Goal: Information Seeking & Learning: Learn about a topic

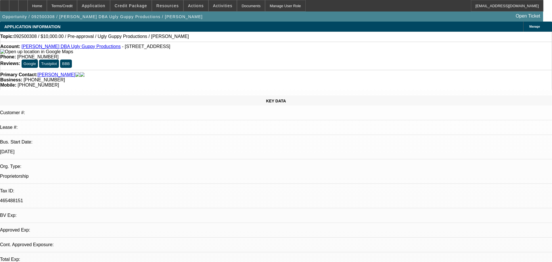
select select "0"
select select "2"
select select "0.1"
select select "4"
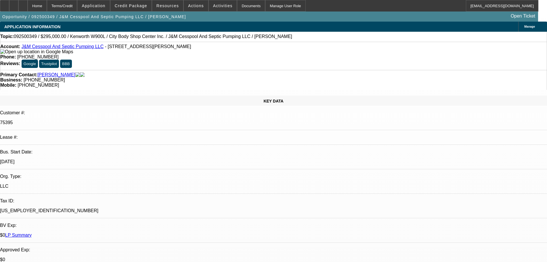
select select "0"
select select "2"
select select "0"
select select "6"
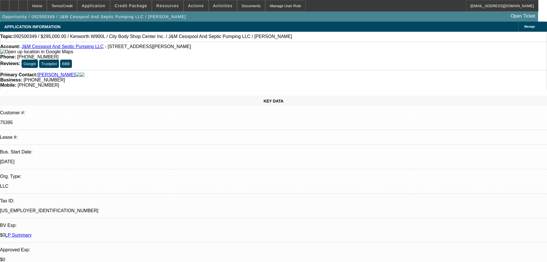
select select "0"
select select "2"
select select "0"
select select "6"
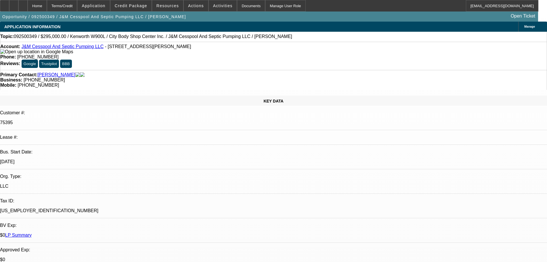
select select "0"
select select "2"
select select "0"
select select "6"
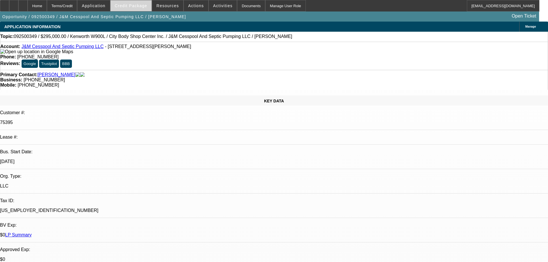
click at [127, 5] on span "Credit Package" at bounding box center [131, 5] width 33 height 5
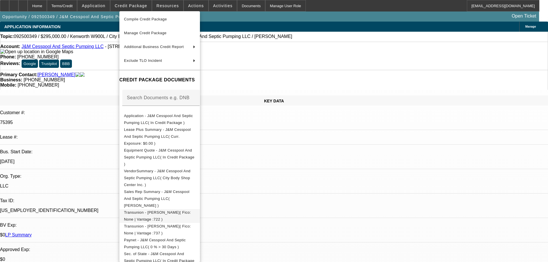
scroll to position [95, 0]
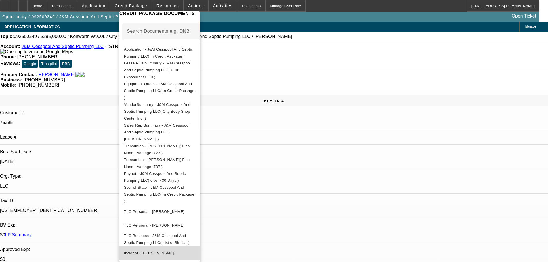
click at [184, 246] on button "Incident - Teves, John" at bounding box center [159, 253] width 81 height 14
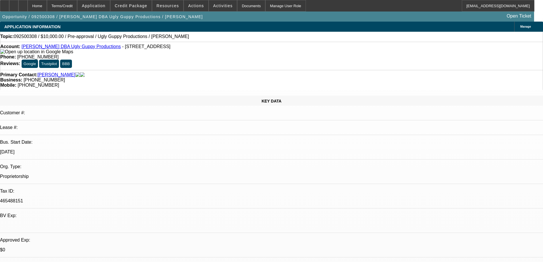
select select "0"
select select "2"
select select "0.1"
select select "4"
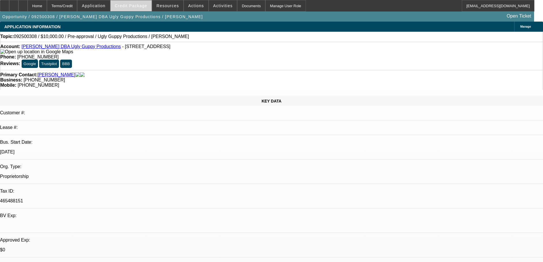
click at [138, 9] on span at bounding box center [130, 6] width 41 height 14
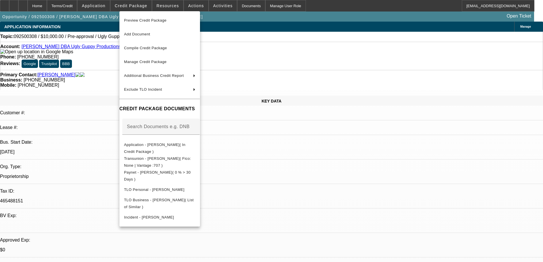
click at [108, 57] on div at bounding box center [271, 131] width 543 height 262
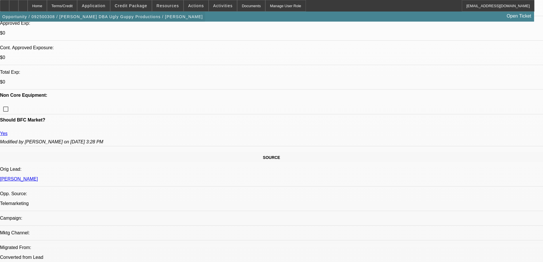
scroll to position [144, 0]
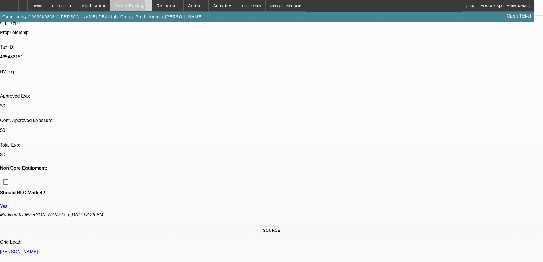
click at [133, 9] on span at bounding box center [130, 6] width 41 height 14
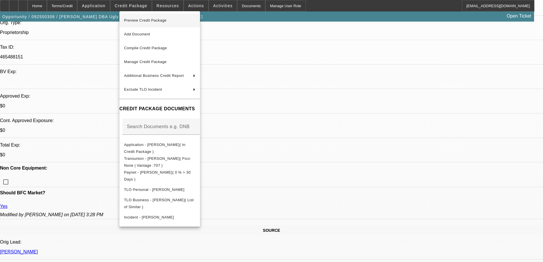
click at [137, 20] on span "Preview Credit Package" at bounding box center [145, 20] width 43 height 4
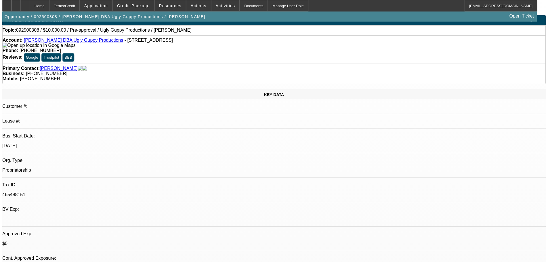
scroll to position [0, 0]
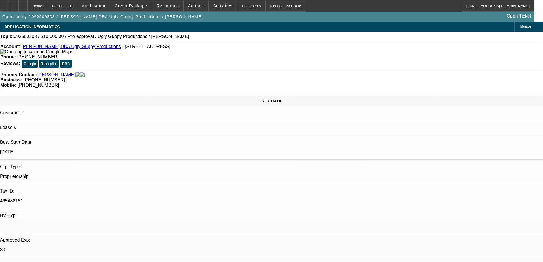
click at [24, 37] on span "092500308 / $10,000.00 / Pre-approval / Ugly Guppy Productions / [PERSON_NAME]" at bounding box center [101, 36] width 175 height 5
drag, startPoint x: 9, startPoint y: 39, endPoint x: 163, endPoint y: 39, distance: 154.5
click at [163, 39] on div "Topic: 092500308 / $10,000.00 / Pre-approval / Ugly Guppy Productions / Aguilar…" at bounding box center [271, 36] width 542 height 5
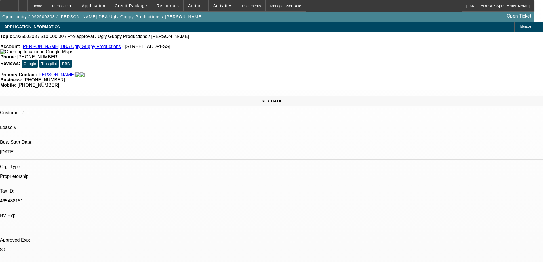
click at [96, 36] on span "092500308 / $10,000.00 / Pre-approval / Ugly Guppy Productions / [PERSON_NAME]" at bounding box center [101, 36] width 175 height 5
click at [28, 39] on span "092500308 / $10,000.00 / Pre-approval / Ugly Guppy Productions / [PERSON_NAME]" at bounding box center [101, 36] width 175 height 5
copy span "092500308"
click at [138, 3] on span at bounding box center [130, 6] width 41 height 14
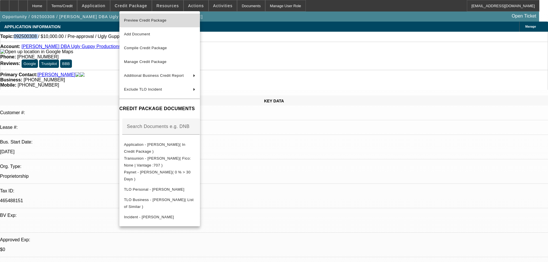
click at [144, 21] on span "Preview Credit Package" at bounding box center [145, 20] width 43 height 4
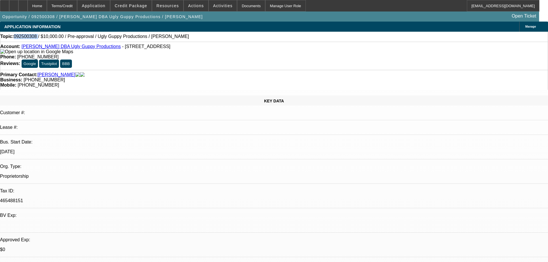
copy span "092500308"
select select "0"
select select "2"
select select "0"
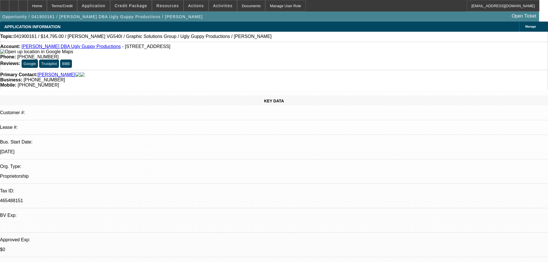
select select "6"
select select "0"
select select "2"
select select "0"
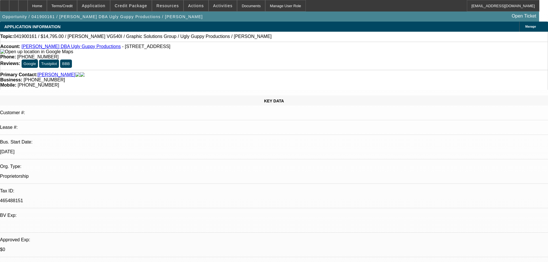
select select "6"
select select "0"
select select "2"
select select "0"
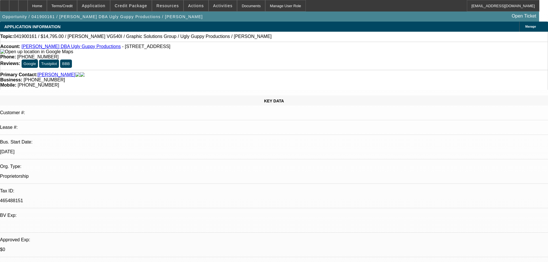
select select "6"
click at [132, 5] on span "Credit Package" at bounding box center [131, 5] width 33 height 5
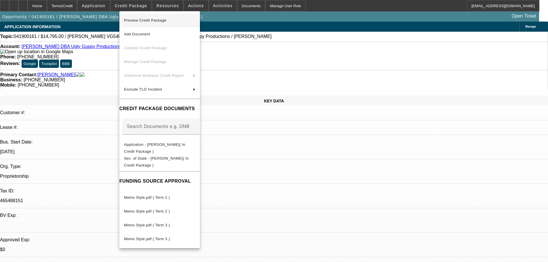
click at [135, 16] on button "Preview Credit Package" at bounding box center [159, 21] width 81 height 14
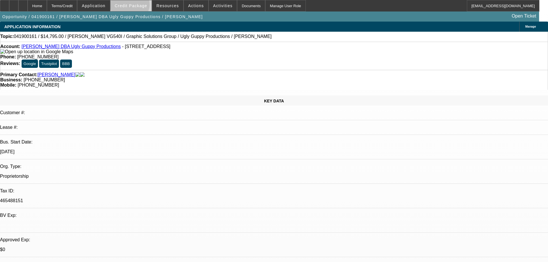
click at [139, 6] on span "Credit Package" at bounding box center [131, 5] width 33 height 5
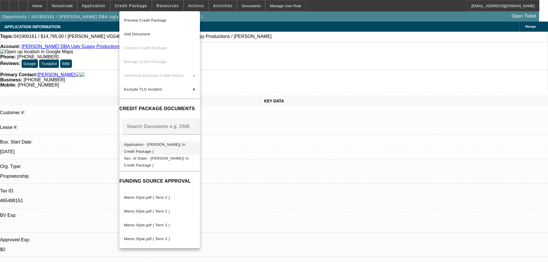
click at [180, 145] on span "Application - Carlos Aguilar( In Credit Package )" at bounding box center [154, 147] width 61 height 11
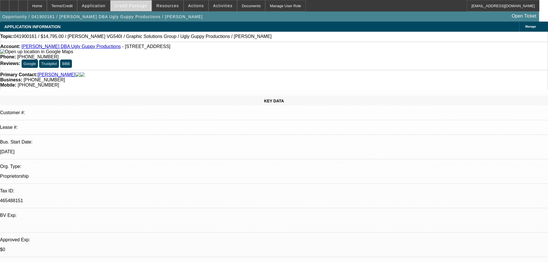
click at [138, 5] on span "Credit Package" at bounding box center [131, 5] width 33 height 5
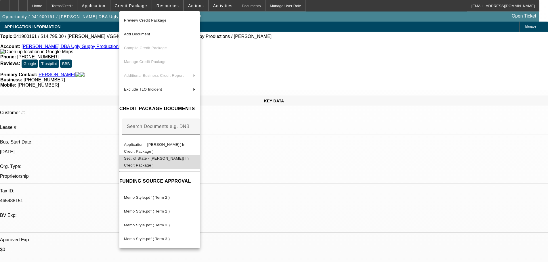
click at [171, 157] on span "Sec. of State - [PERSON_NAME]( In Credit Package )" at bounding box center [159, 162] width 71 height 14
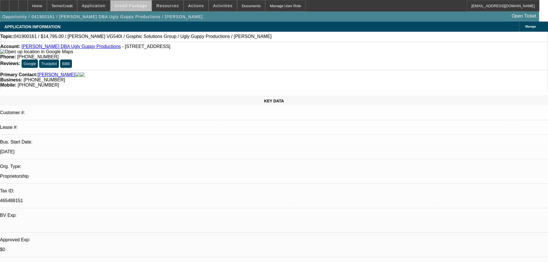
click at [140, 5] on span "Credit Package" at bounding box center [131, 5] width 33 height 5
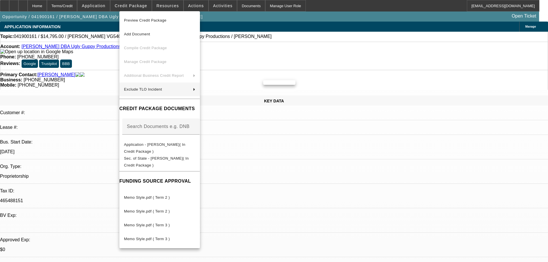
click at [296, 134] on div at bounding box center [274, 131] width 548 height 262
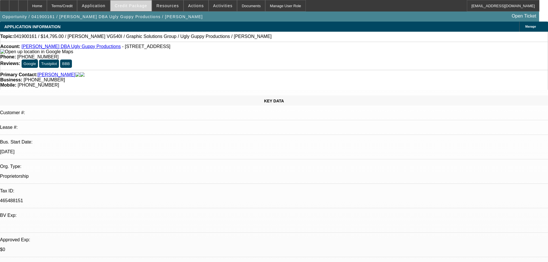
click at [146, 5] on span "Credit Package" at bounding box center [131, 5] width 33 height 5
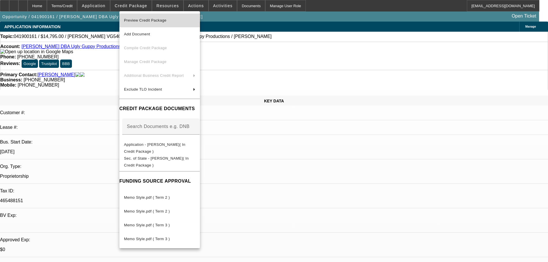
click at [152, 23] on span "Preview Credit Package" at bounding box center [159, 20] width 71 height 7
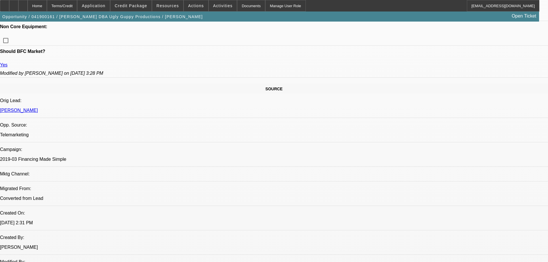
scroll to position [288, 0]
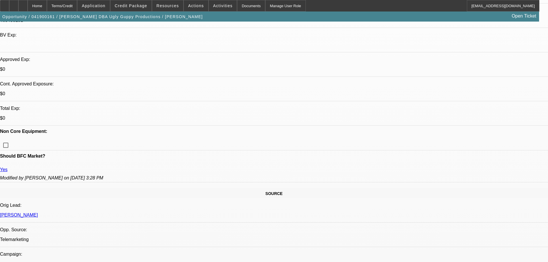
scroll to position [58, 0]
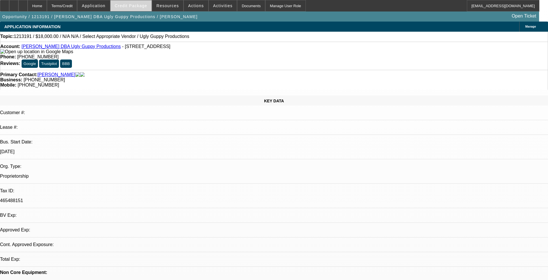
select select "0"
select select "2"
select select "0.1"
click at [143, 7] on span "Credit Package" at bounding box center [131, 5] width 33 height 5
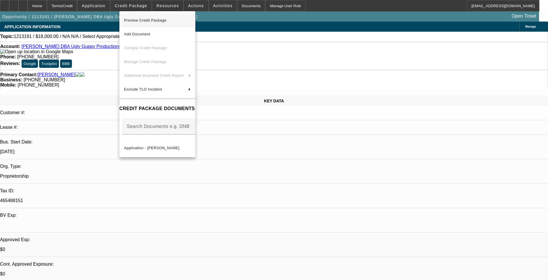
click at [148, 20] on span "Preview Credit Package" at bounding box center [145, 20] width 43 height 4
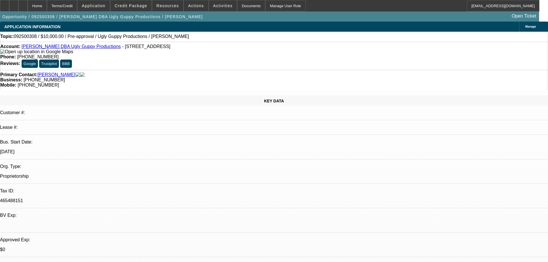
select select "0"
select select "2"
select select "0.1"
select select "4"
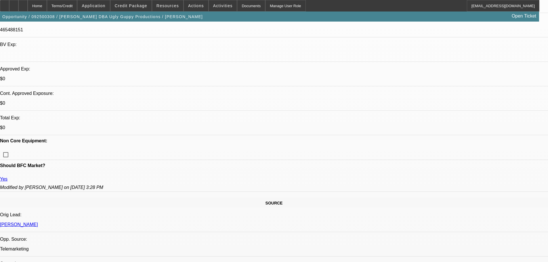
scroll to position [173, 0]
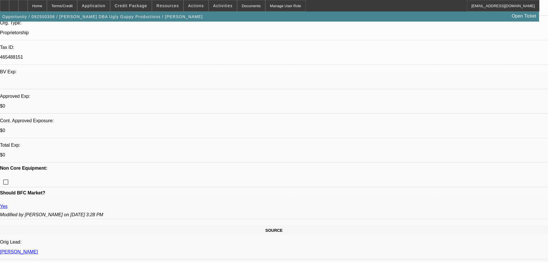
scroll to position [0, 0]
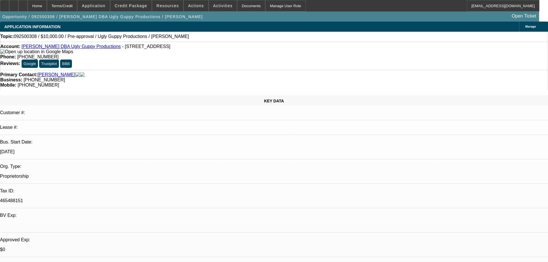
click at [82, 48] on link "[PERSON_NAME] DBA Ugly Guppy Productions" at bounding box center [71, 46] width 99 height 5
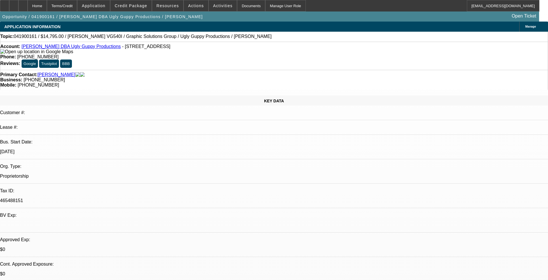
select select "0"
select select "2"
select select "0"
select select "6"
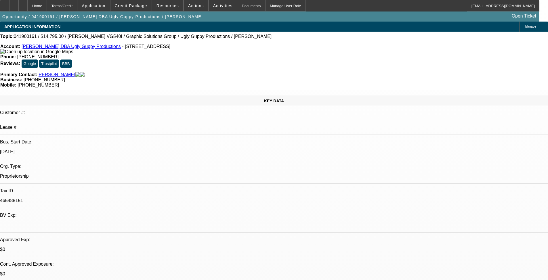
select select "0"
select select "2"
select select "0"
select select "6"
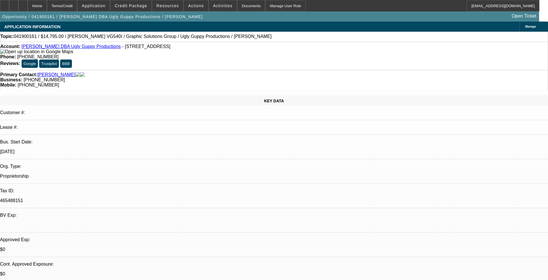
select select "0"
select select "2"
select select "0"
select select "6"
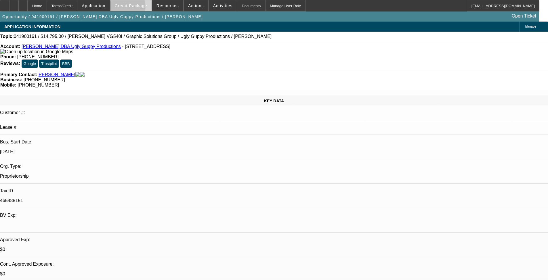
click at [132, 8] on span at bounding box center [130, 6] width 41 height 14
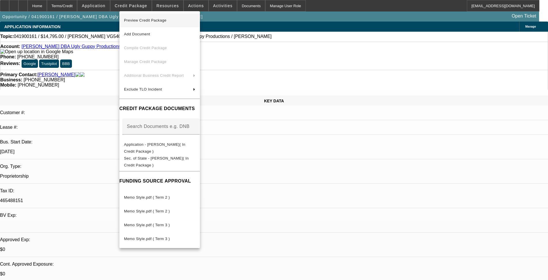
click at [142, 20] on span "Preview Credit Package" at bounding box center [145, 20] width 43 height 4
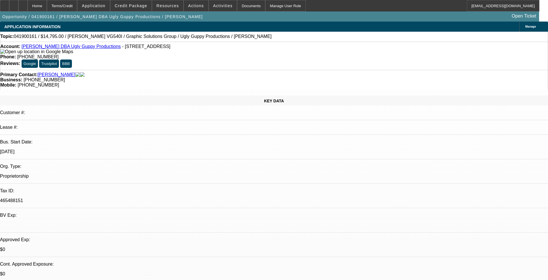
click at [69, 49] on link "Carlos Aguilar DBA Ugly Guppy Productions" at bounding box center [71, 46] width 99 height 5
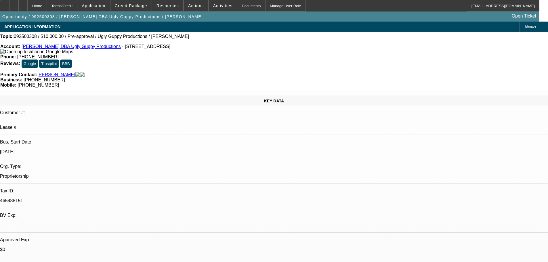
select select "0"
select select "2"
select select "0.1"
select select "2"
select select "1"
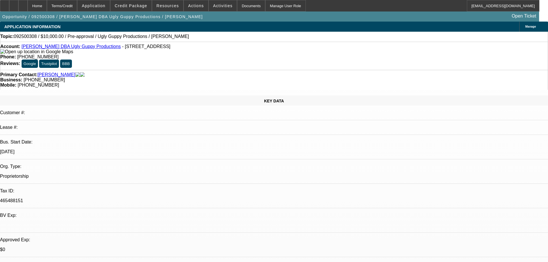
select select "4"
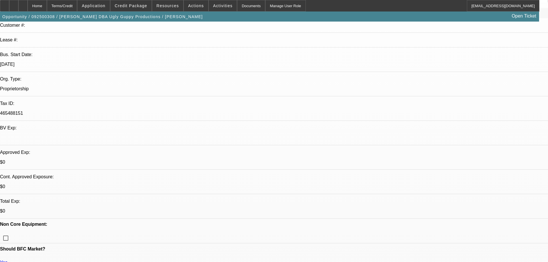
scroll to position [173, 0]
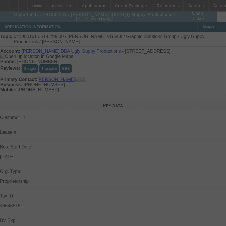
select select "0"
select select "2"
select select "0"
select select "6"
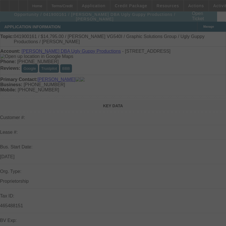
select select "0"
select select "2"
select select "0"
select select "6"
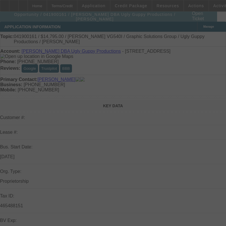
select select "0"
select select "2"
select select "0"
select select "6"
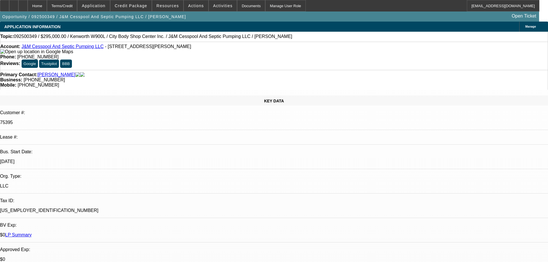
select select "0"
select select "2"
select select "0"
select select "6"
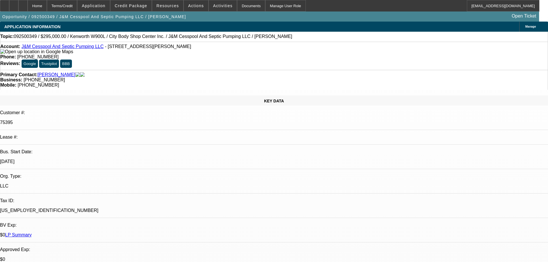
select select "0"
select select "2"
select select "0"
select select "6"
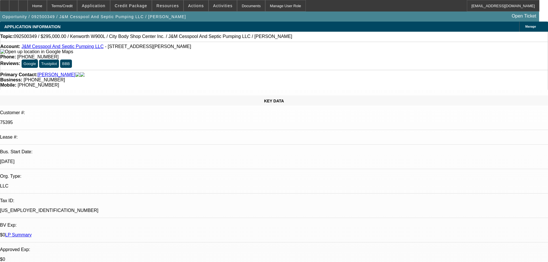
select select "0"
select select "2"
select select "0"
select select "6"
